Goal: Use online tool/utility: Utilize a website feature to perform a specific function

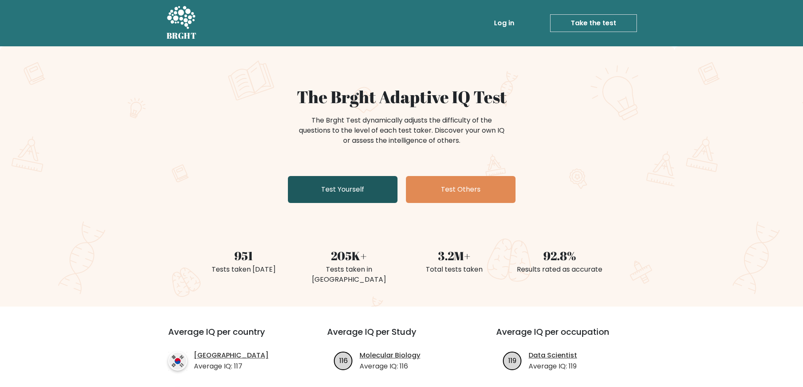
click at [353, 195] on link "Test Yourself" at bounding box center [343, 189] width 110 height 27
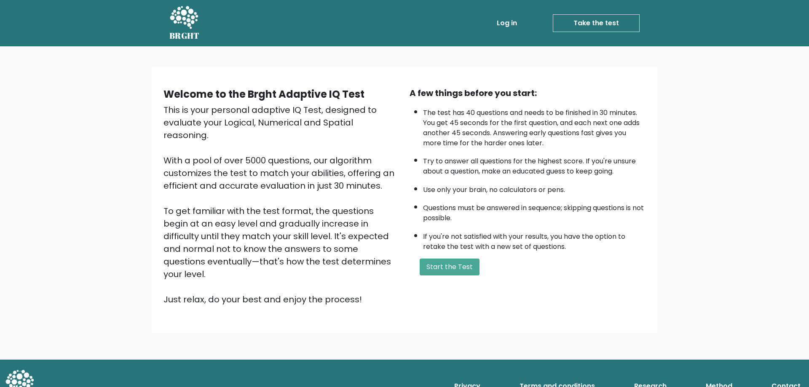
click at [450, 256] on div "A few things before you start: The test has 40 questions and needs to be finish…" at bounding box center [527, 196] width 246 height 219
click at [453, 263] on button "Start the Test" at bounding box center [450, 267] width 60 height 17
